Goal: Task Accomplishment & Management: Complete application form

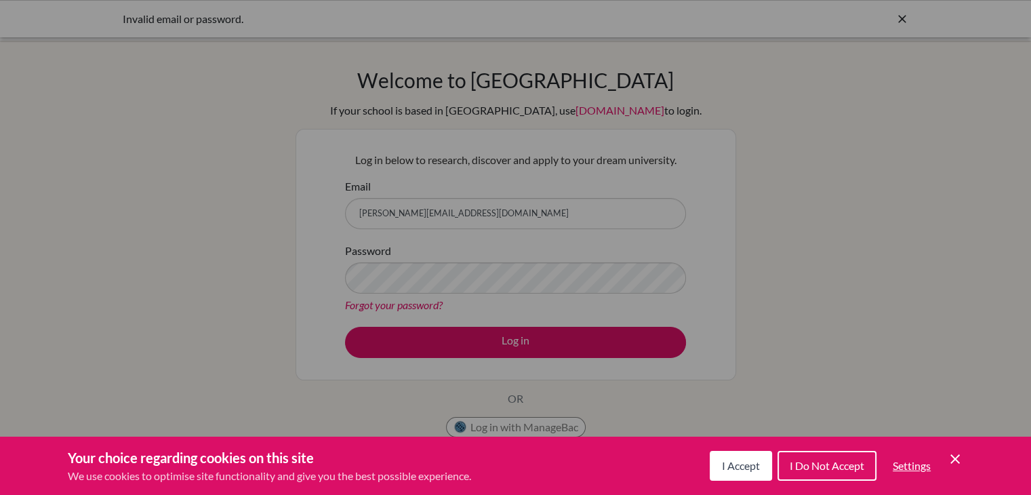
click at [728, 462] on span "I Accept" at bounding box center [741, 465] width 38 height 13
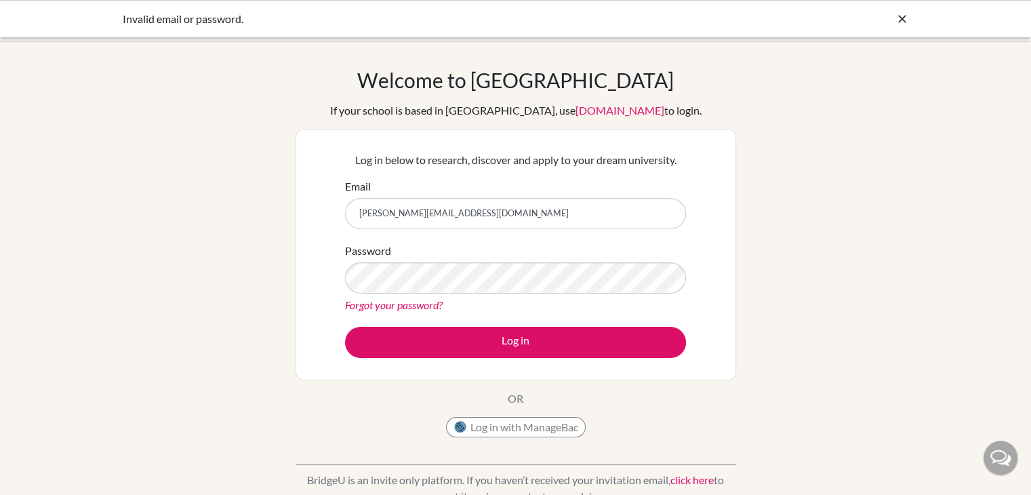
click at [377, 305] on link "Forgot your password?" at bounding box center [394, 304] width 98 height 13
click at [405, 222] on input "[PERSON_NAME][EMAIL_ADDRESS][DOMAIN_NAME]" at bounding box center [515, 213] width 341 height 31
click at [457, 216] on input "[PERSON_NAME][EMAIL_ADDRESS][DOMAIN_NAME]" at bounding box center [515, 213] width 341 height 31
type input "[PERSON_NAME][EMAIL_ADDRESS][DOMAIN_NAME]"
click at [345, 327] on button "Log in" at bounding box center [515, 342] width 341 height 31
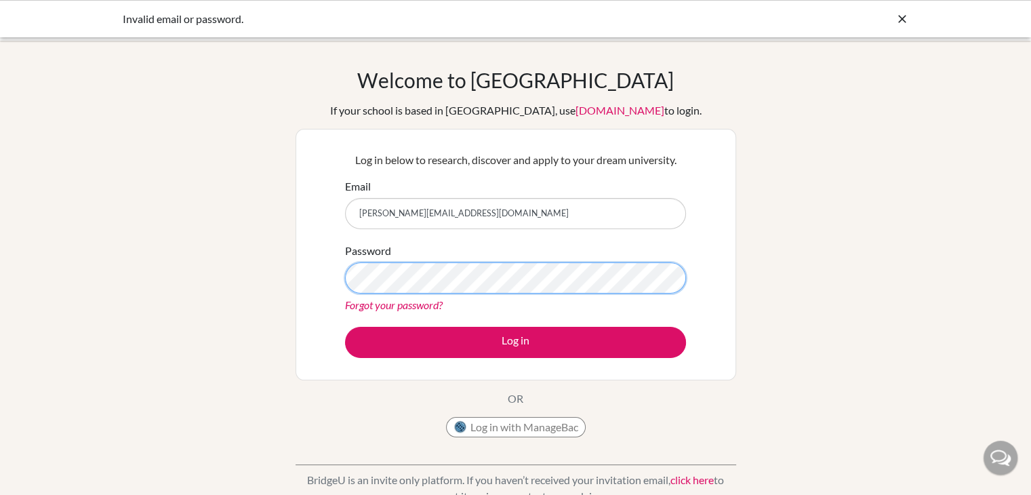
click at [345, 327] on button "Log in" at bounding box center [515, 342] width 341 height 31
